Goal: Task Accomplishment & Management: Use online tool/utility

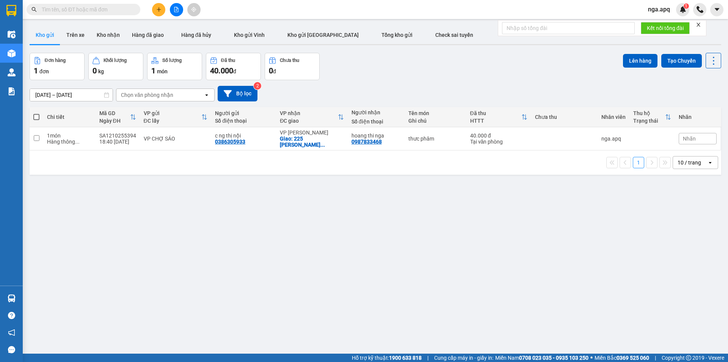
click at [39, 116] on span at bounding box center [36, 117] width 6 height 6
click at [36, 113] on input "checkbox" at bounding box center [36, 113] width 0 height 0
checkbox input "true"
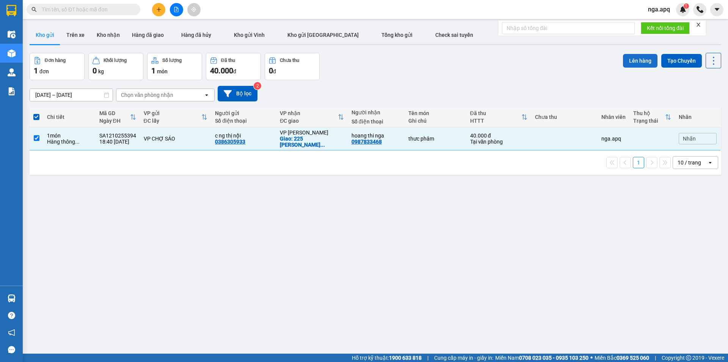
click at [637, 58] on button "Lên hàng" at bounding box center [640, 61] width 35 height 14
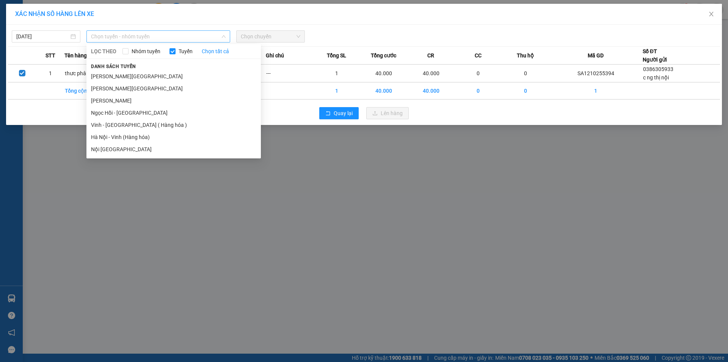
click at [150, 40] on span "Chọn tuyến - nhóm tuyến" at bounding box center [158, 36] width 135 height 11
drag, startPoint x: 104, startPoint y: 122, endPoint x: 110, endPoint y: 119, distance: 6.8
click at [109, 120] on li "Vinh - [GEOGRAPHIC_DATA] ( Hàng hóa )" at bounding box center [173, 125] width 175 height 12
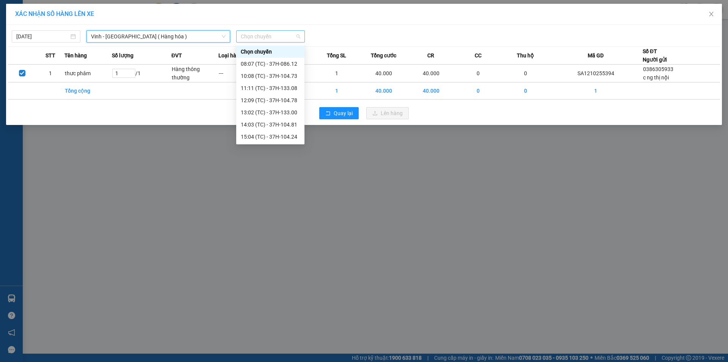
click at [273, 37] on span "Chọn chuyến" at bounding box center [271, 36] width 60 height 11
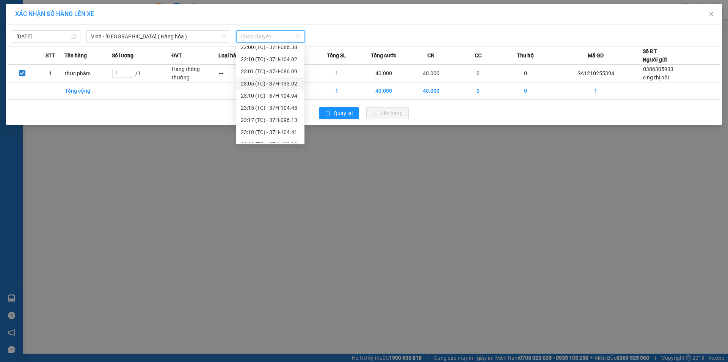
click at [259, 84] on div "23:05 (TC) - 37H-133.02" at bounding box center [270, 83] width 59 height 8
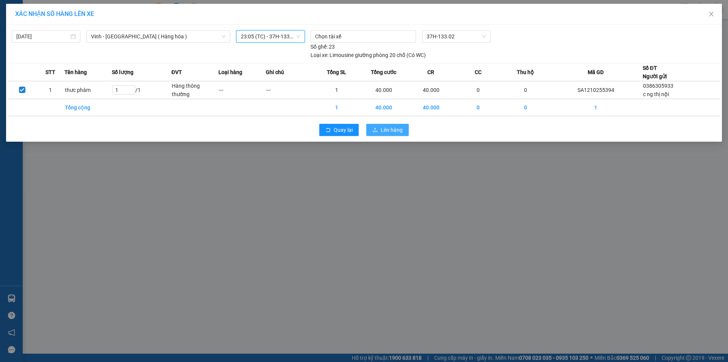
click at [384, 127] on span "Lên hàng" at bounding box center [392, 130] width 22 height 8
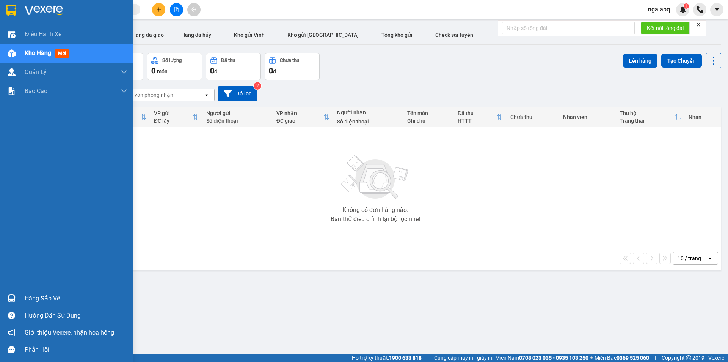
click at [10, 295] on img at bounding box center [12, 298] width 8 height 8
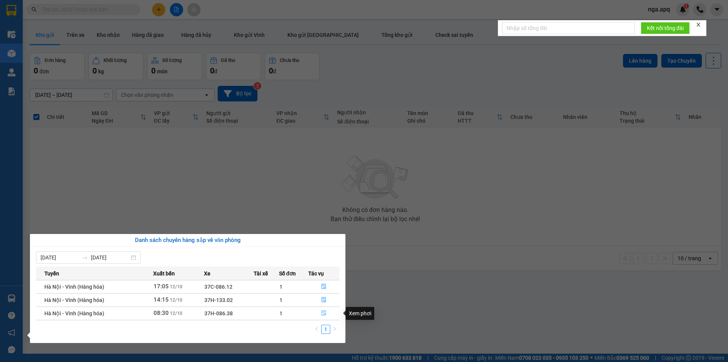
click at [325, 312] on icon "file-done" at bounding box center [323, 312] width 5 height 5
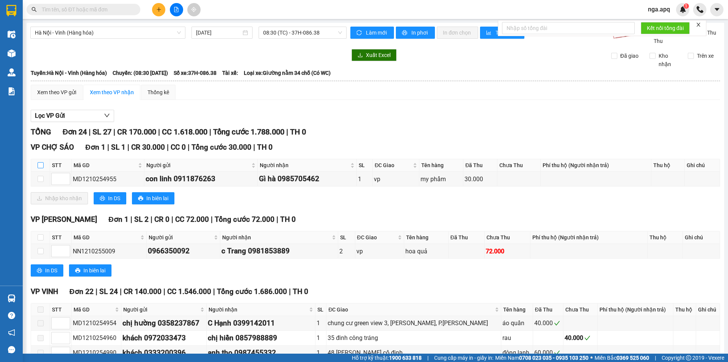
click at [44, 165] on th at bounding box center [40, 165] width 19 height 13
click at [42, 164] on input "checkbox" at bounding box center [41, 165] width 6 height 6
checkbox input "true"
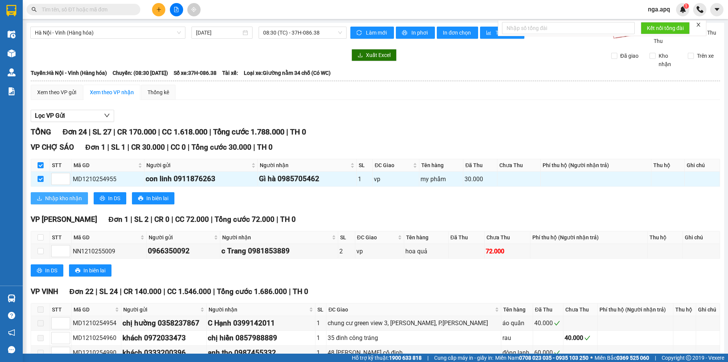
click at [57, 198] on span "Nhập kho nhận" at bounding box center [63, 198] width 37 height 8
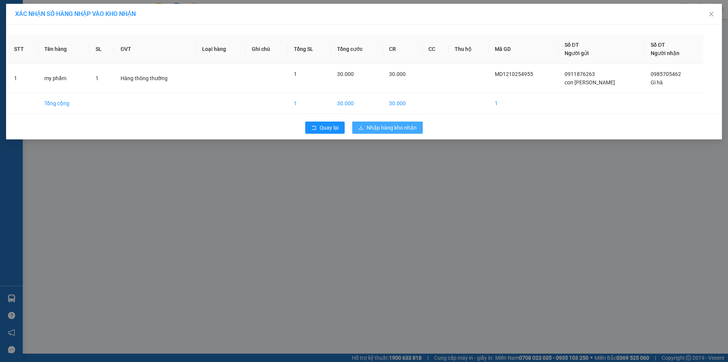
click at [394, 126] on span "Nhập hàng kho nhận" at bounding box center [392, 127] width 50 height 8
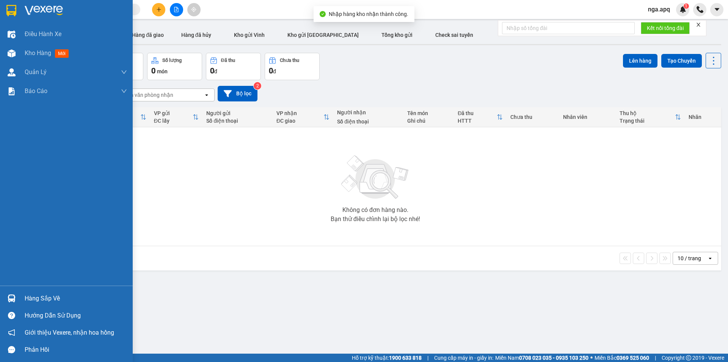
click at [14, 292] on div at bounding box center [11, 297] width 13 height 13
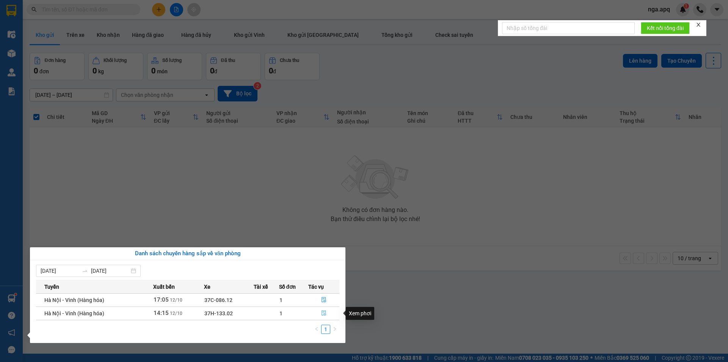
click at [326, 310] on icon "file-done" at bounding box center [323, 312] width 5 height 5
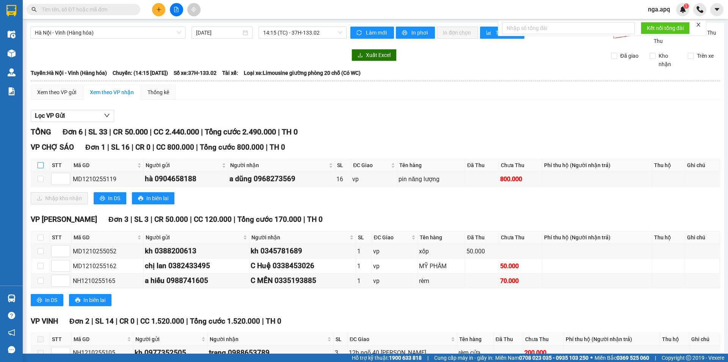
click at [41, 164] on input "checkbox" at bounding box center [41, 165] width 6 height 6
checkbox input "true"
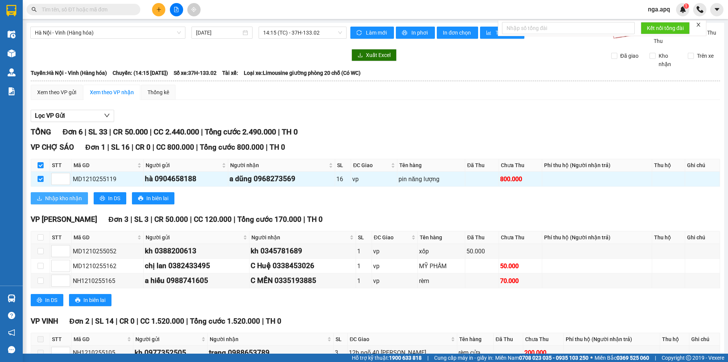
click at [56, 197] on span "Nhập kho nhận" at bounding box center [63, 198] width 37 height 8
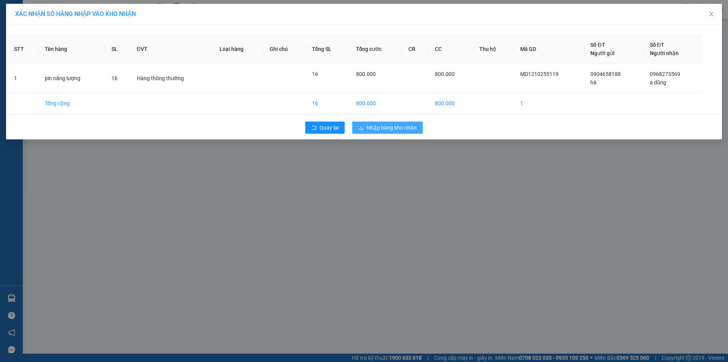
click at [391, 127] on span "Nhập hàng kho nhận" at bounding box center [392, 127] width 50 height 8
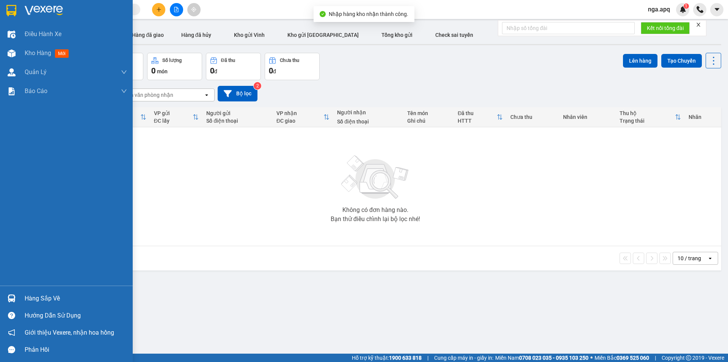
click at [11, 294] on div at bounding box center [11, 297] width 13 height 13
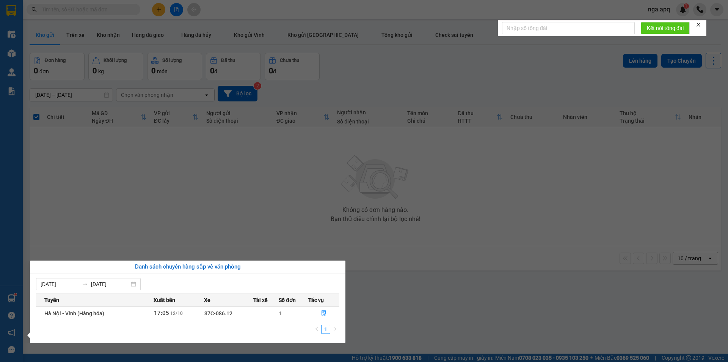
click at [526, 179] on section "Kết quả tìm kiếm ( 0 ) Bộ lọc No Data nga.apq 1 Điều hành xe Kho hàng mới Quản …" at bounding box center [364, 181] width 728 height 362
